Goal: Task Accomplishment & Management: Manage account settings

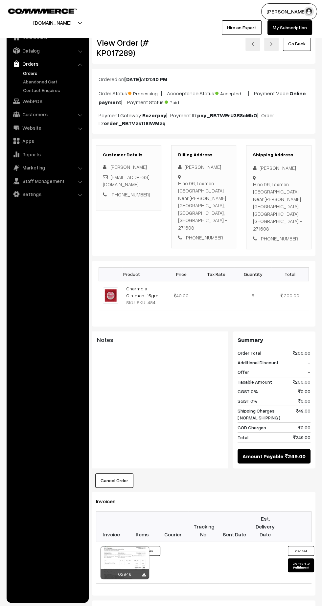
click at [31, 74] on link "Orders" at bounding box center [53, 73] width 65 height 7
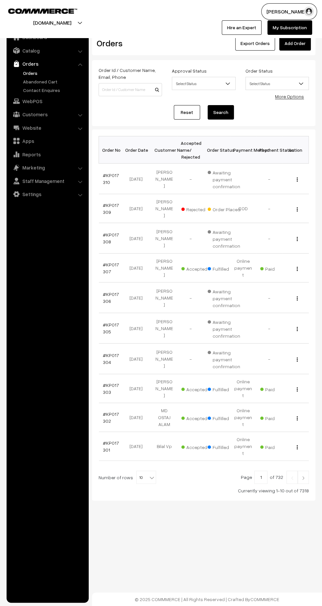
click at [34, 145] on link "Apps" at bounding box center [47, 141] width 78 height 12
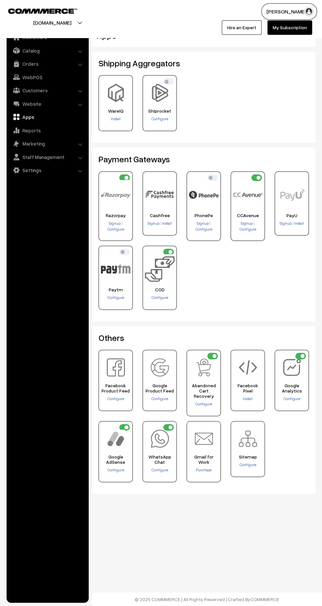
click at [38, 64] on link "Orders" at bounding box center [47, 64] width 78 height 12
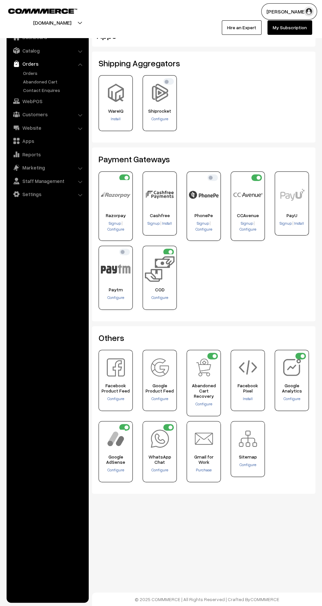
click at [42, 84] on link "Abandoned Cart" at bounding box center [53, 81] width 65 height 7
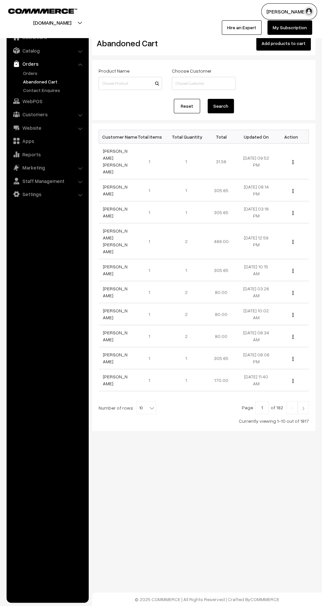
click at [303, 407] on img at bounding box center [303, 409] width 6 height 4
